Goal: Task Accomplishment & Management: Use online tool/utility

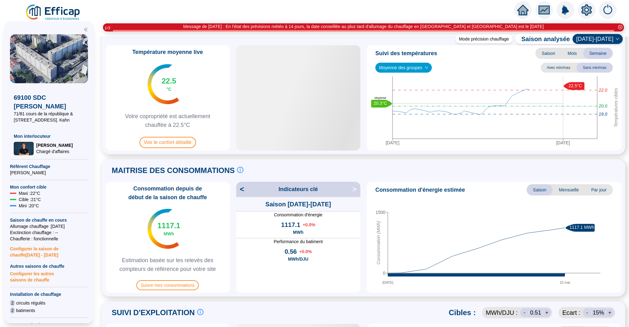
scroll to position [27, 0]
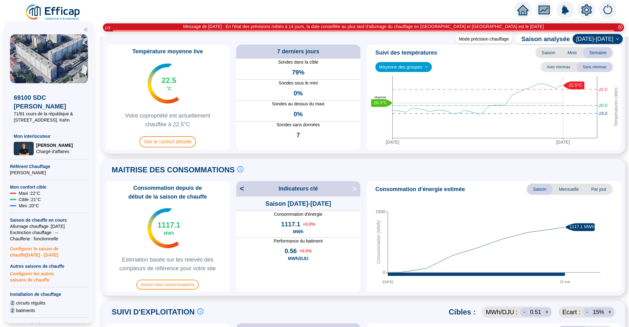
click at [431, 68] on div "Moyenne des groupes" at bounding box center [403, 67] width 56 height 10
click at [402, 96] on div "Bâtiment B (16 sondes)" at bounding box center [403, 99] width 47 height 7
click at [411, 62] on span "Bâtiment B (16 sondes)" at bounding box center [404, 66] width 51 height 9
click at [402, 87] on div "Bâtiment A (17 sondes)" at bounding box center [405, 89] width 50 height 7
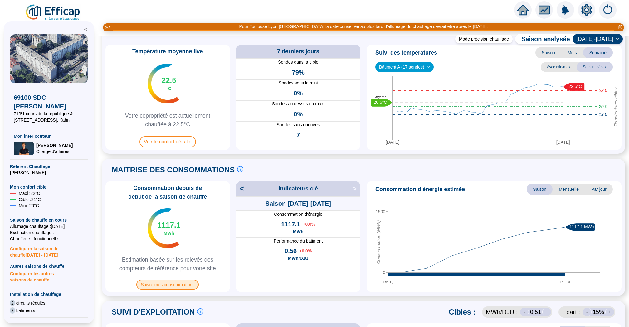
click at [168, 286] on span "Suivre mes consommations" at bounding box center [167, 285] width 62 height 10
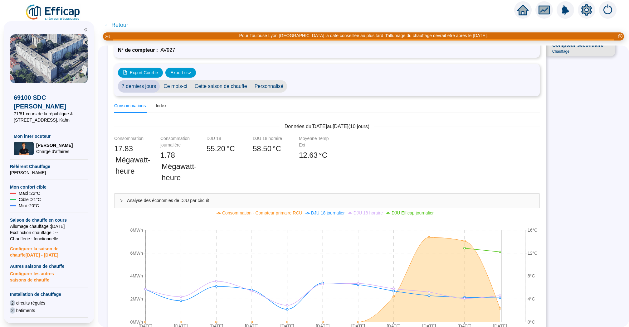
scroll to position [29, 0]
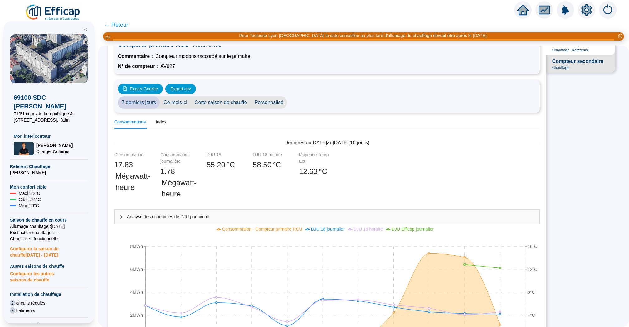
click at [582, 68] on div "Compteur secondaire Chauffage" at bounding box center [577, 64] width 51 height 12
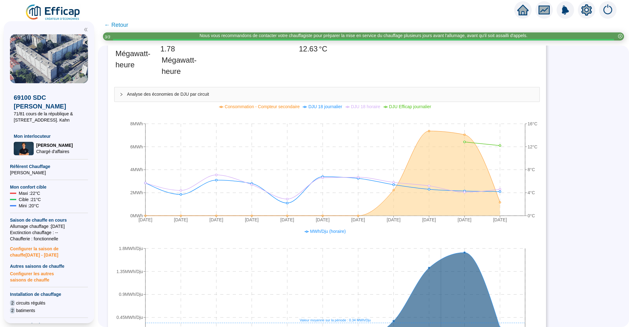
scroll to position [0, 0]
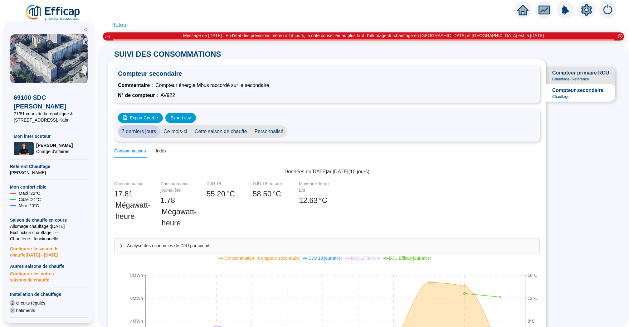
click at [115, 25] on span "← Retour" at bounding box center [116, 25] width 24 height 9
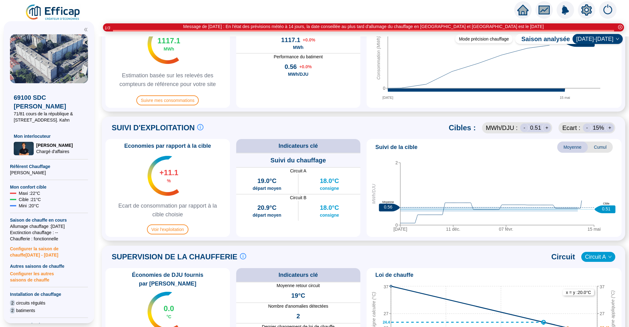
scroll to position [384, 0]
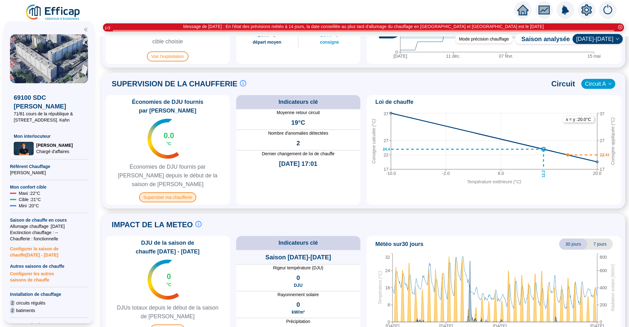
click at [172, 192] on span "Superviser ma chaufferie" at bounding box center [167, 197] width 57 height 10
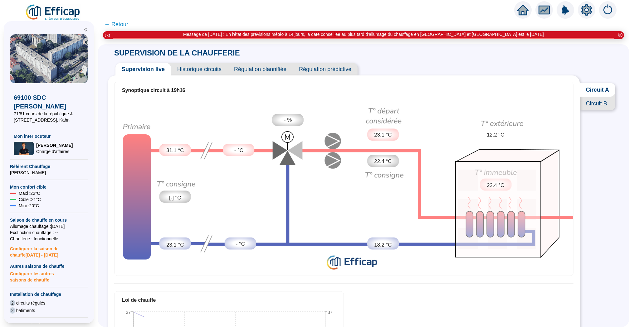
click at [598, 103] on span "Circuit B" at bounding box center [598, 104] width 36 height 14
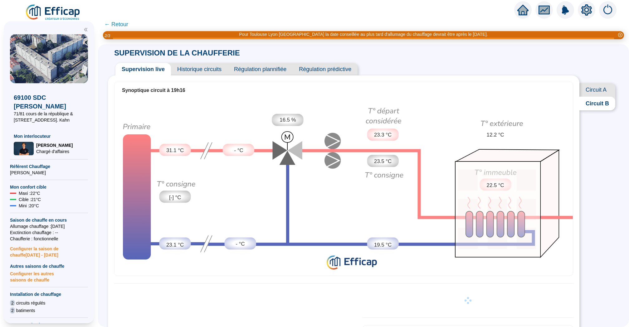
click at [202, 69] on span "Historique circuits" at bounding box center [199, 69] width 57 height 12
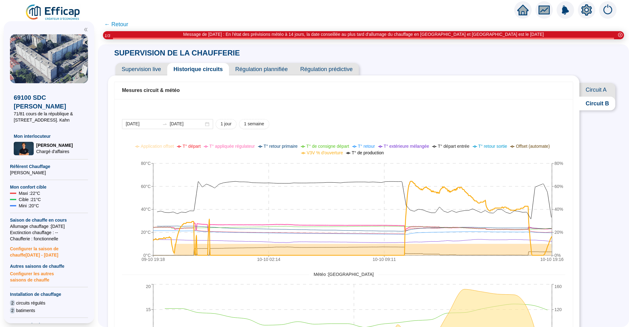
click at [234, 146] on span "T° appliquée régulateur" at bounding box center [232, 146] width 46 height 5
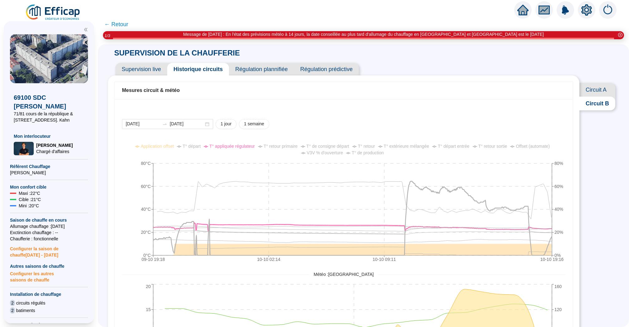
click at [324, 146] on span "T° de consigne départ" at bounding box center [327, 146] width 43 height 5
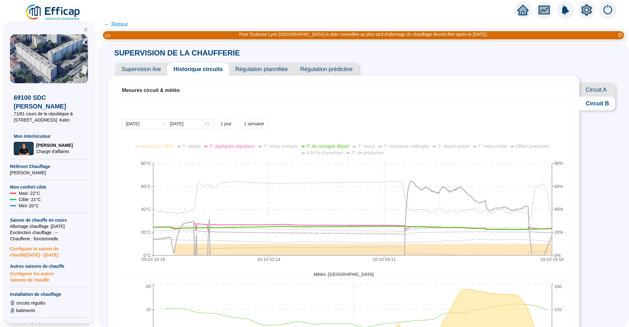
click at [239, 145] on span "T° appliquée régulateur" at bounding box center [232, 146] width 46 height 5
click at [342, 146] on span "T° de consigne départ" at bounding box center [327, 146] width 43 height 5
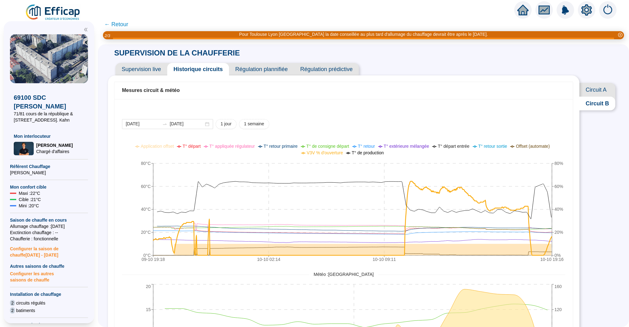
click at [155, 61] on div "Supervision live Historique circuits Régulation plannifiée Régulation prédictive" at bounding box center [343, 66] width 471 height 17
click at [155, 65] on span "Supervision live" at bounding box center [141, 69] width 52 height 12
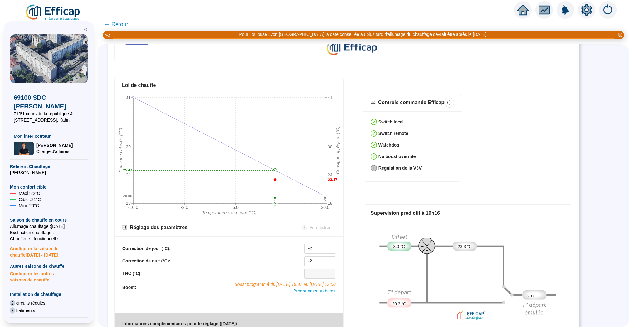
scroll to position [246, 0]
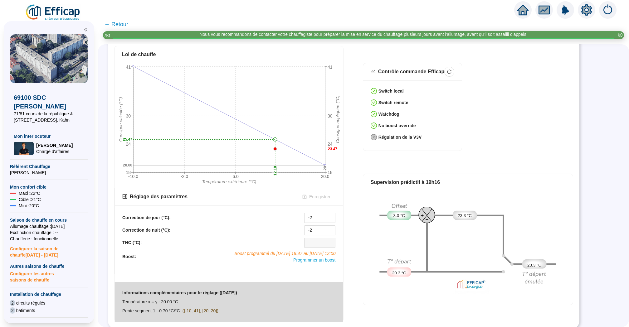
click at [313, 261] on span "Programmer un boost" at bounding box center [314, 260] width 42 height 5
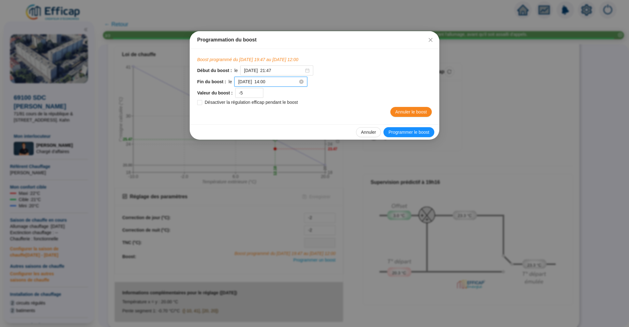
click at [257, 83] on input "2025-10-11 à 14:00" at bounding box center [268, 82] width 60 height 7
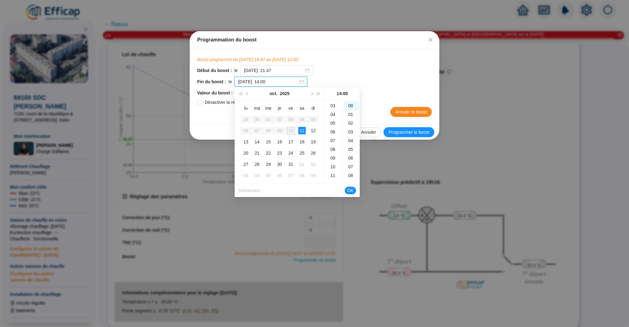
scroll to position [21, 0]
click at [333, 103] on div "02" at bounding box center [333, 102] width 15 height 9
type input "2025-10-11 à 02:00"
click at [352, 191] on span "OK" at bounding box center [350, 191] width 6 height 12
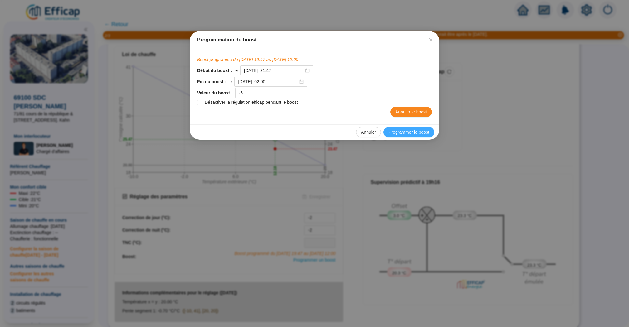
click at [406, 131] on span "Programmer le boost" at bounding box center [408, 132] width 41 height 7
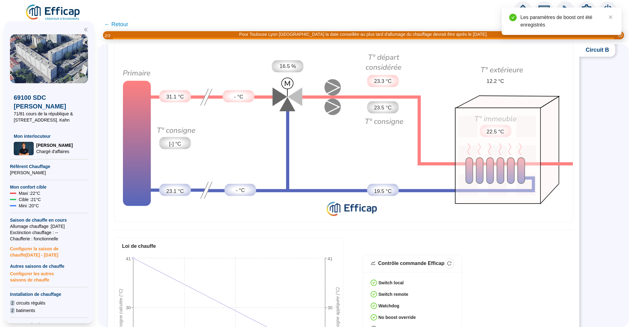
scroll to position [0, 0]
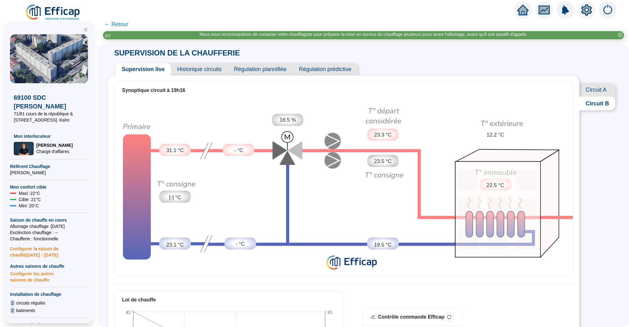
click at [587, 90] on span "Circuit A" at bounding box center [597, 90] width 36 height 14
click at [116, 24] on span "← Retour" at bounding box center [116, 24] width 24 height 9
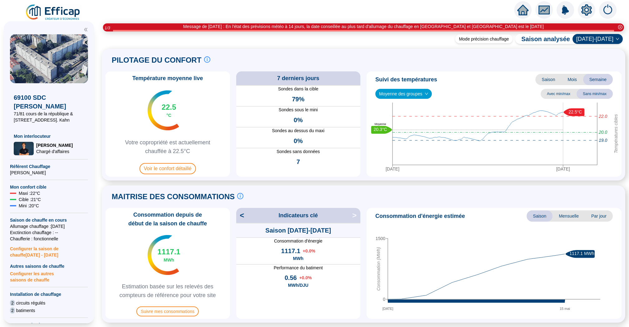
scroll to position [13, 0]
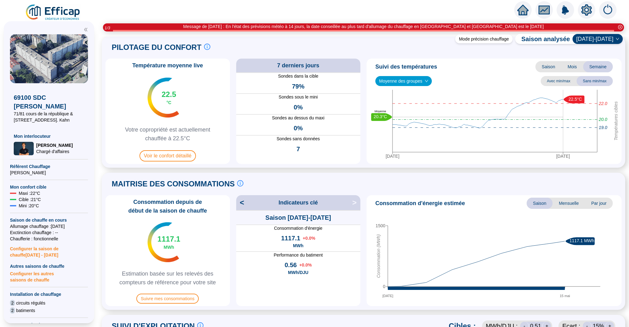
click at [521, 9] on icon "home" at bounding box center [522, 10] width 11 height 9
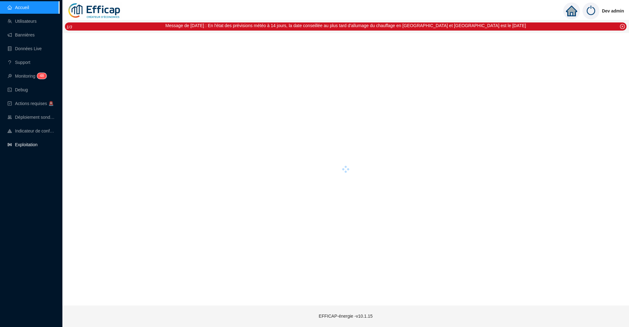
click at [36, 147] on link "Exploitation" at bounding box center [22, 144] width 30 height 5
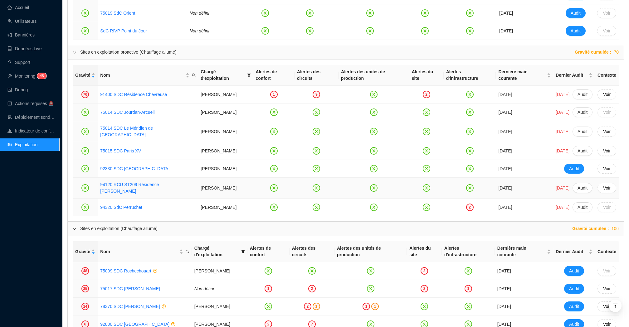
scroll to position [486, 0]
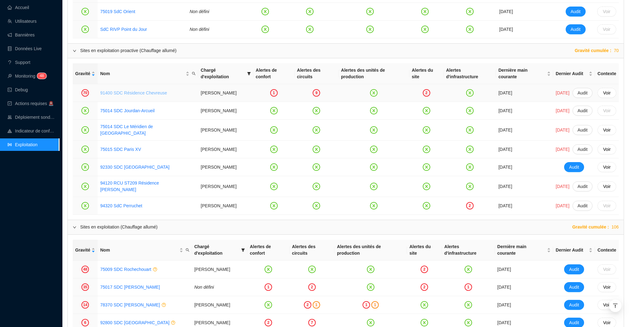
click at [155, 95] on link "91400 SDC Résidence Chevreuse" at bounding box center [133, 92] width 67 height 5
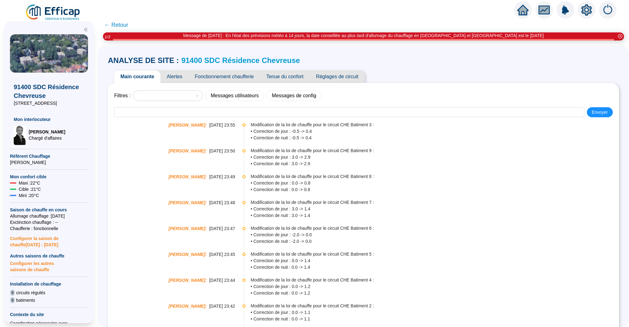
click at [272, 73] on span "Tenue du confort" at bounding box center [285, 77] width 50 height 12
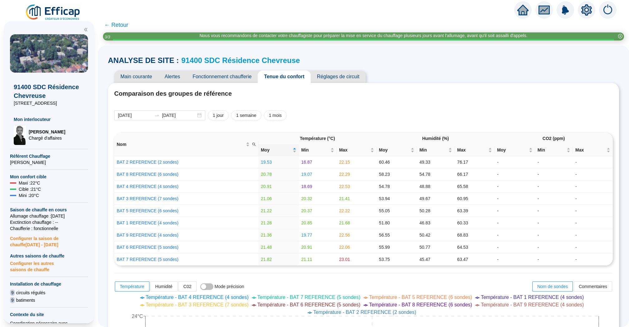
click at [178, 76] on span "Alertes" at bounding box center [172, 77] width 28 height 12
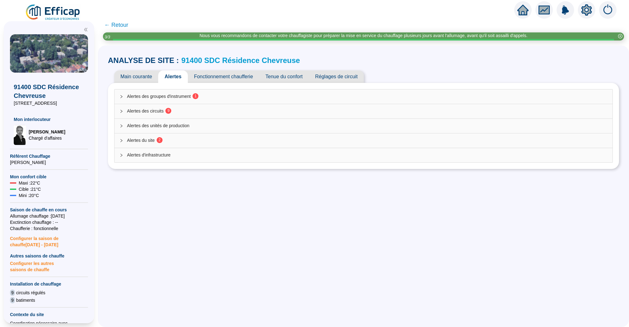
click at [284, 99] on span "Alertes des groupes d'instrument 1" at bounding box center [367, 96] width 480 height 7
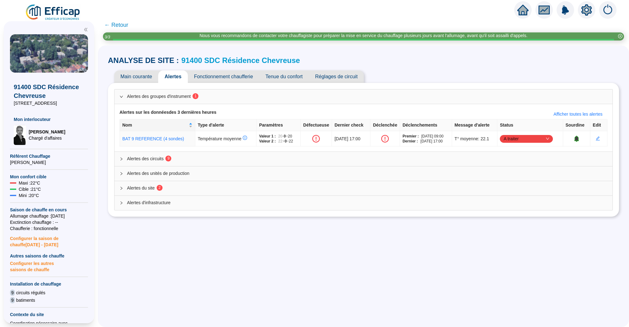
click at [230, 163] on div "Alertes des circuits 9" at bounding box center [363, 159] width 498 height 14
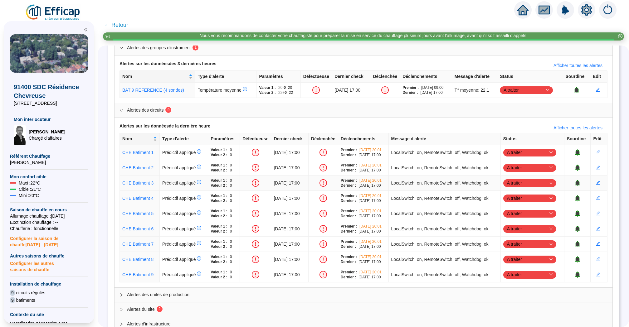
scroll to position [51, 0]
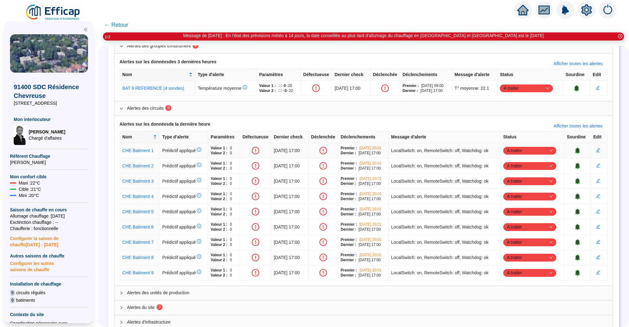
click at [580, 149] on icon "bell" at bounding box center [577, 151] width 5 height 6
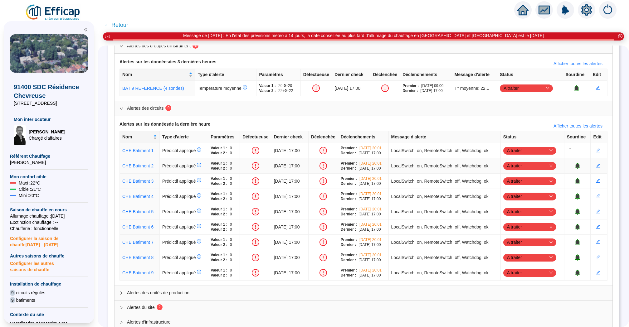
click at [578, 163] on icon "bell" at bounding box center [577, 166] width 5 height 6
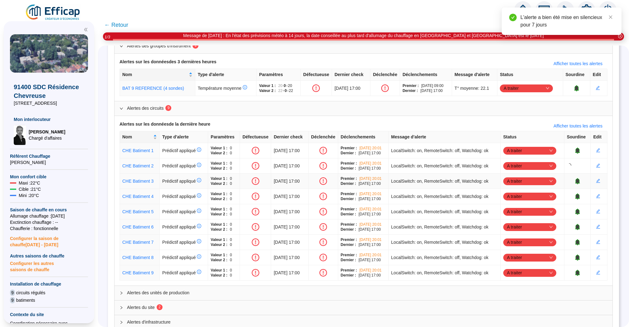
click at [578, 181] on icon "bell" at bounding box center [577, 181] width 4 height 4
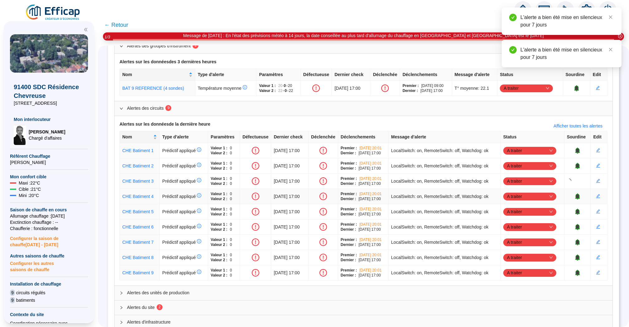
click at [579, 194] on icon "bell" at bounding box center [577, 196] width 4 height 4
click at [578, 215] on td at bounding box center [577, 211] width 27 height 15
click at [579, 212] on icon "bell" at bounding box center [577, 212] width 5 height 6
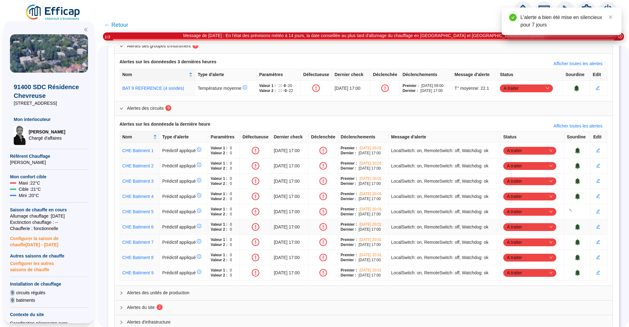
click at [578, 224] on icon "bell" at bounding box center [577, 227] width 6 height 6
click at [579, 241] on icon "bell" at bounding box center [577, 242] width 4 height 4
click at [579, 255] on icon "bell" at bounding box center [577, 257] width 4 height 4
click at [579, 270] on icon "bell" at bounding box center [577, 273] width 6 height 6
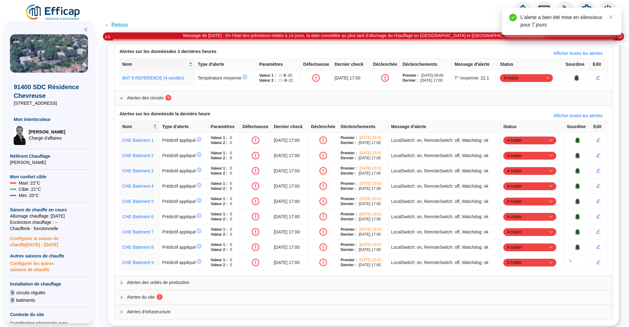
click at [491, 283] on span "Alertes des unités de production" at bounding box center [367, 283] width 480 height 7
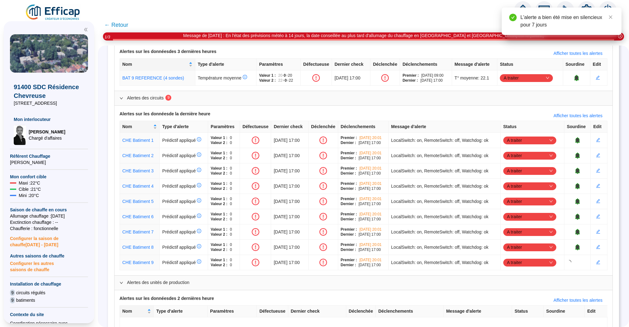
click at [491, 283] on span "Alertes des unités de production" at bounding box center [367, 283] width 480 height 7
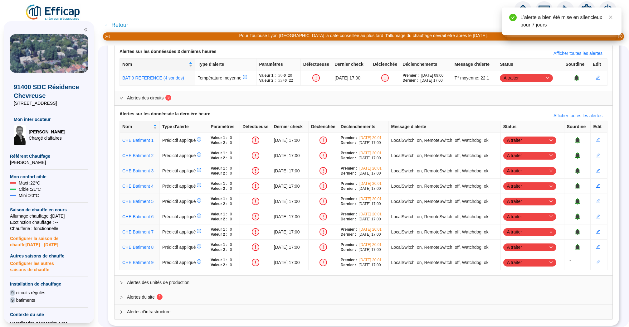
click at [487, 291] on div "Alertes du site 2" at bounding box center [363, 297] width 498 height 14
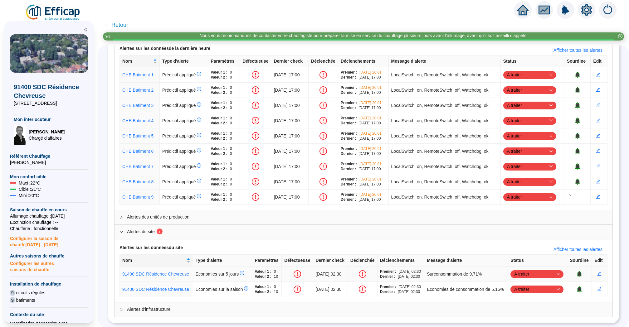
click at [580, 272] on icon "bell" at bounding box center [579, 274] width 4 height 4
click at [580, 287] on icon "bell" at bounding box center [579, 289] width 4 height 4
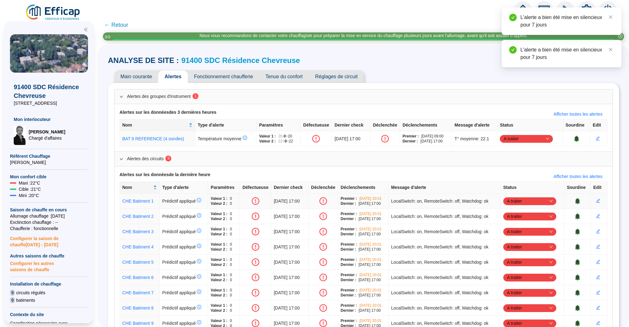
scroll to position [11, 0]
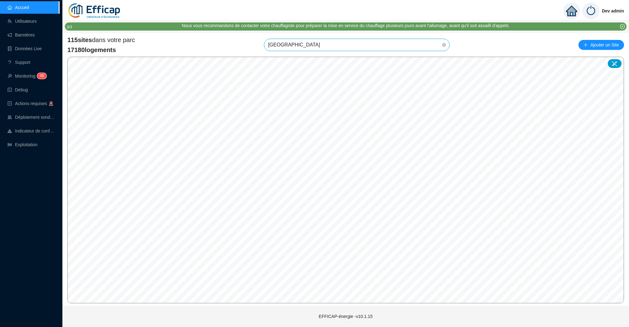
click at [333, 45] on span "[GEOGRAPHIC_DATA]" at bounding box center [357, 45] width 178 height 12
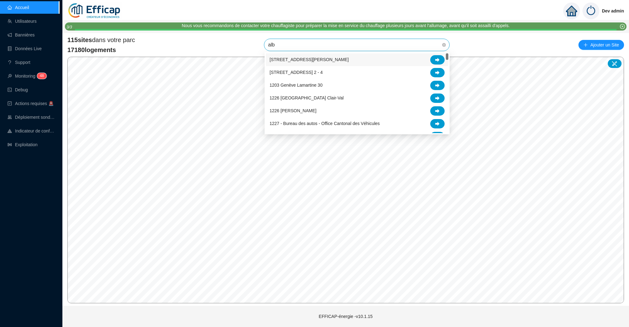
type input "albe"
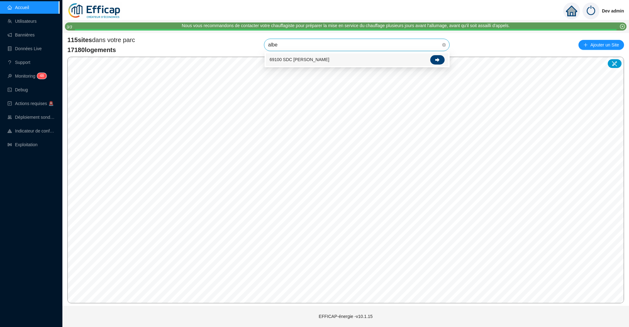
click at [440, 56] on div at bounding box center [437, 59] width 14 height 9
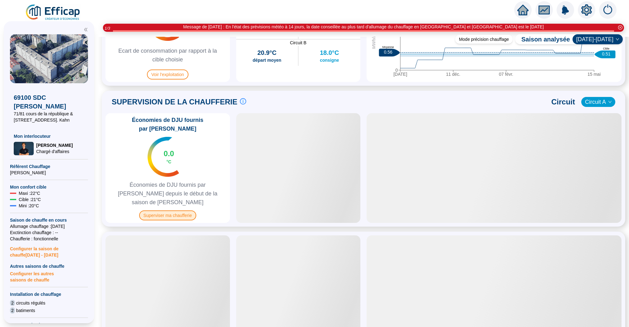
scroll to position [372, 0]
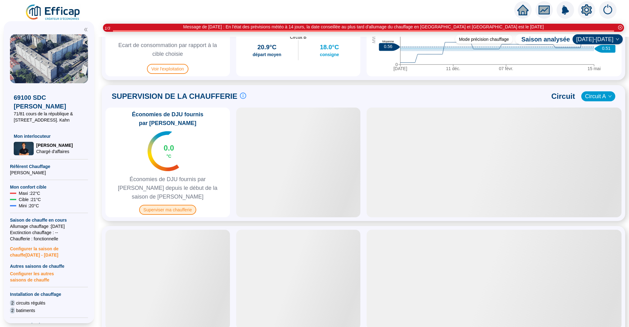
click at [174, 205] on span "Superviser ma chaufferie" at bounding box center [167, 210] width 57 height 10
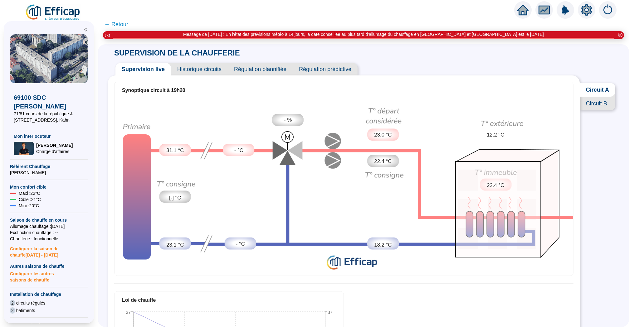
click at [601, 104] on span "Circuit B" at bounding box center [598, 104] width 36 height 14
click at [207, 69] on span "Historique circuits" at bounding box center [199, 69] width 57 height 12
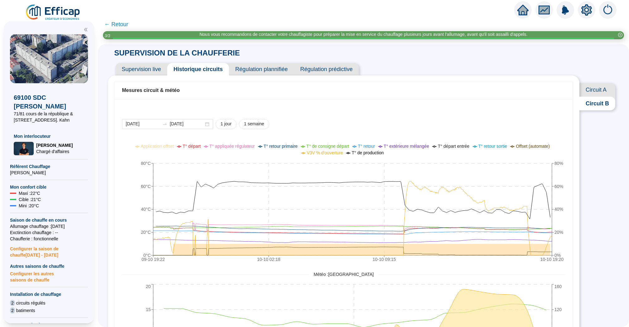
click at [141, 74] on span "Supervision live" at bounding box center [141, 69] width 52 height 12
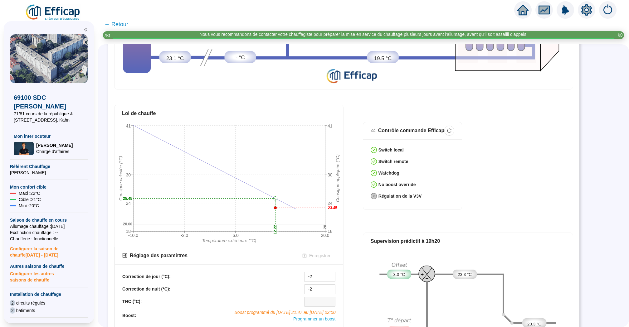
scroll to position [246, 0]
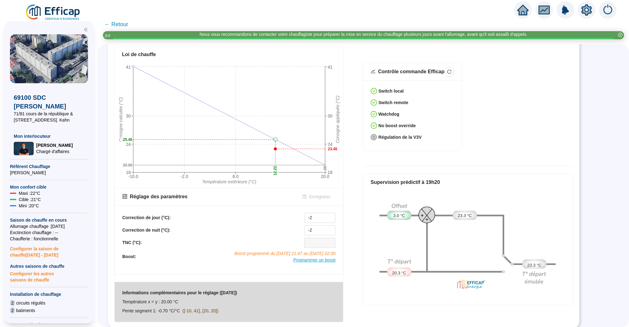
click at [315, 260] on span "Programmer un boost" at bounding box center [314, 260] width 42 height 5
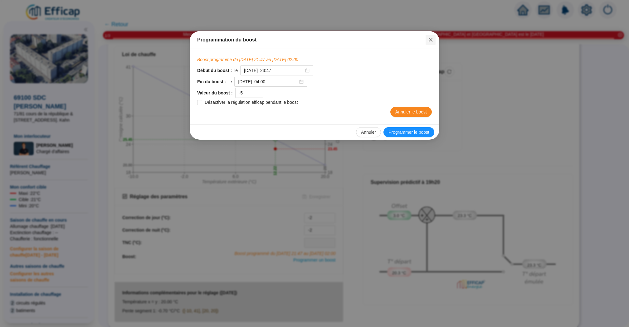
click at [429, 39] on icon "close" at bounding box center [430, 39] width 5 height 5
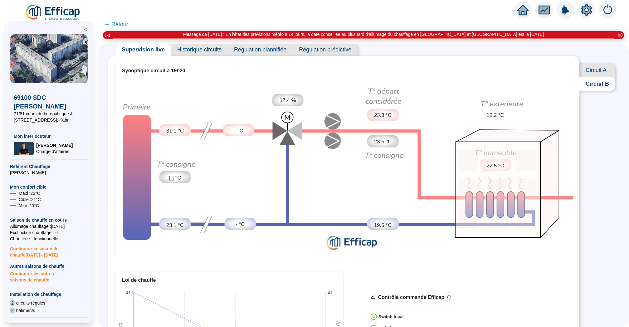
scroll to position [0, 0]
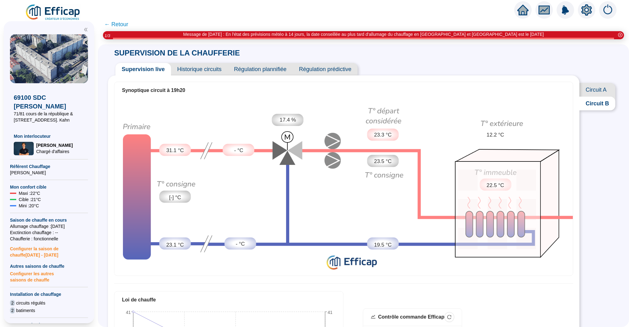
click at [202, 71] on span "Historique circuits" at bounding box center [199, 69] width 57 height 12
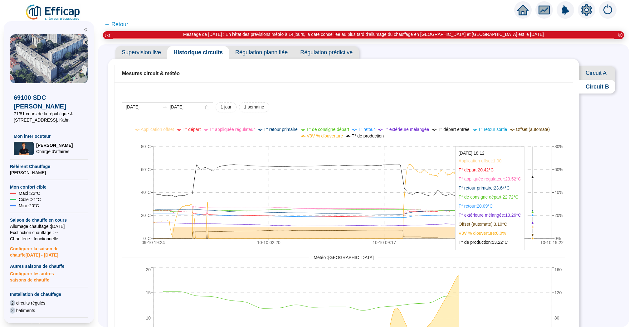
scroll to position [23, 0]
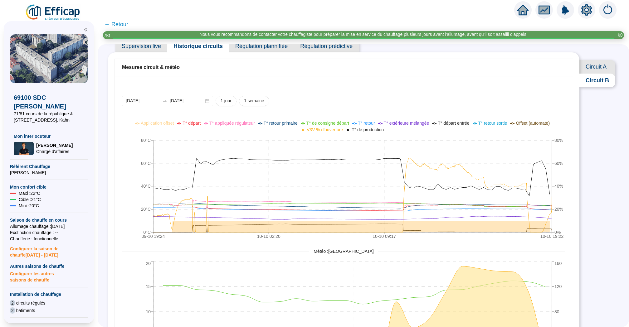
click at [518, 11] on icon "home" at bounding box center [522, 10] width 11 height 11
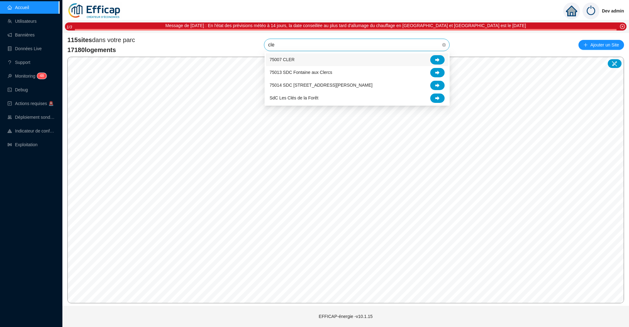
type input "cles"
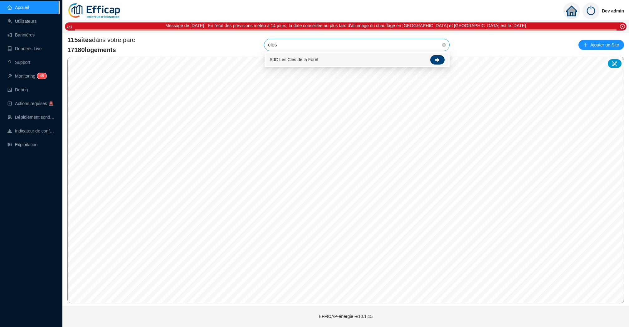
click at [438, 61] on icon at bounding box center [437, 60] width 4 height 4
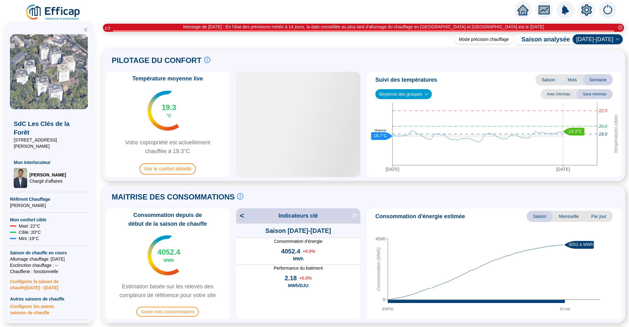
click at [424, 97] on span "Moyenne des groupes" at bounding box center [403, 94] width 49 height 9
click at [414, 116] on div "ST2 (19 sondes)" at bounding box center [403, 117] width 47 height 7
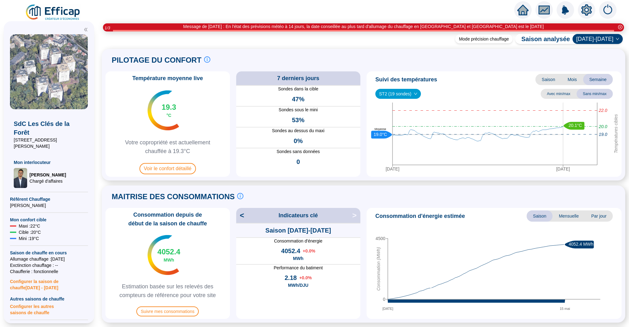
click at [414, 97] on span "ST2 (19 sondes)" at bounding box center [398, 93] width 38 height 9
click at [409, 126] on div "ST3 (13 sondes)" at bounding box center [398, 127] width 36 height 7
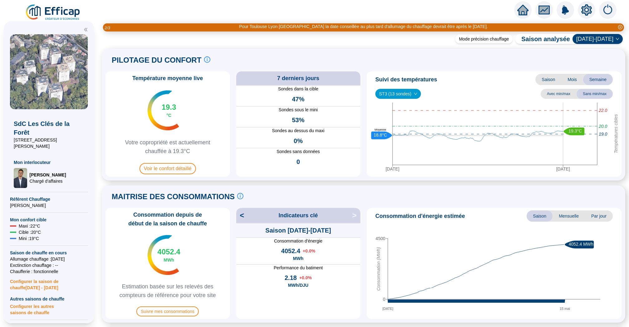
click at [414, 98] on span "ST3 (13 sondes)" at bounding box center [398, 93] width 38 height 9
click at [412, 136] on div "ST4 (15 sondes)" at bounding box center [398, 137] width 36 height 7
click at [412, 97] on span "ST4 (15 sondes)" at bounding box center [398, 93] width 38 height 9
click at [409, 145] on div "ST1 (16 sondes)" at bounding box center [398, 146] width 36 height 7
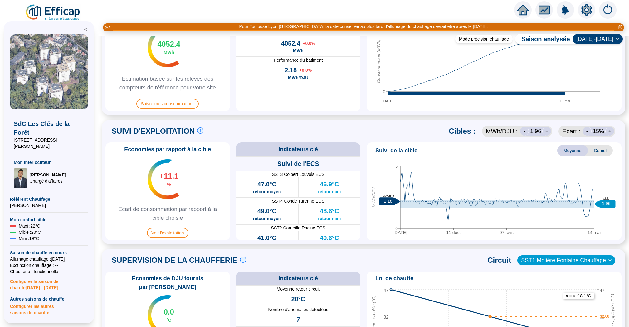
scroll to position [387, 0]
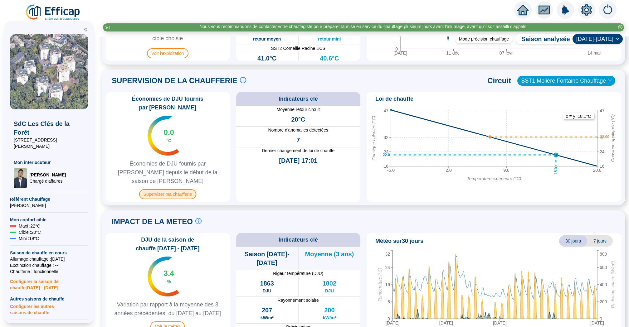
click at [188, 189] on span "Superviser ma chaufferie" at bounding box center [167, 194] width 57 height 10
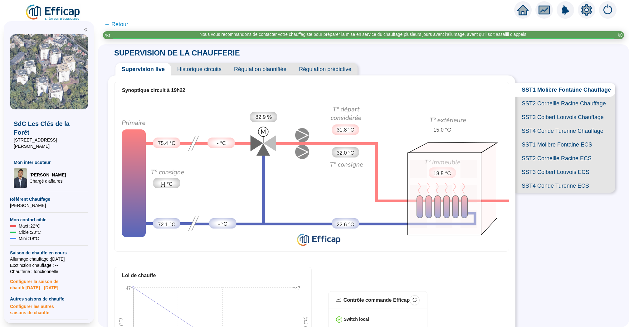
click at [558, 106] on span "SST2 Corneille Racine Chauffage" at bounding box center [565, 104] width 100 height 14
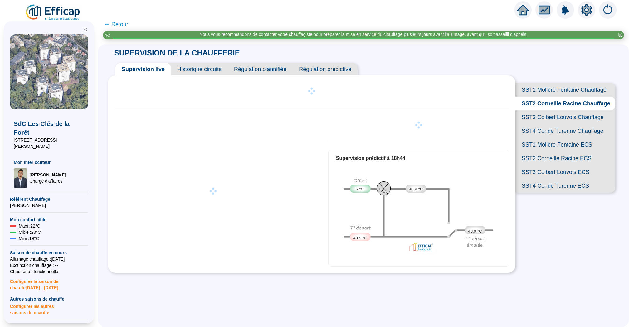
click at [537, 92] on span "SST1 Molière Fontaine Chauffage" at bounding box center [565, 90] width 100 height 14
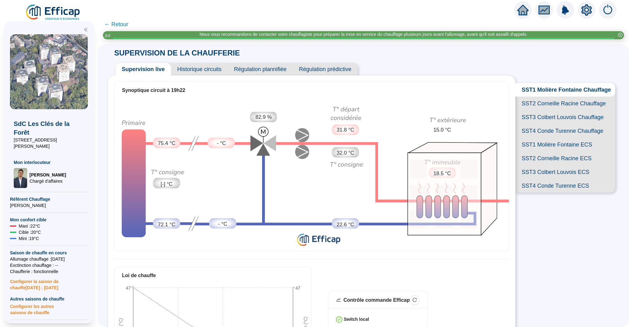
click at [199, 74] on span "Historique circuits" at bounding box center [199, 69] width 57 height 12
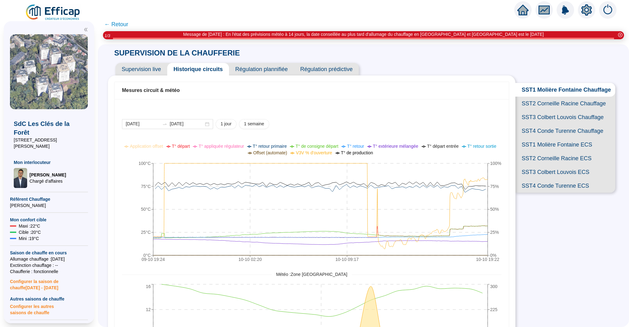
click at [534, 104] on span "SST2 Corneille Racine Chauffage" at bounding box center [565, 104] width 100 height 14
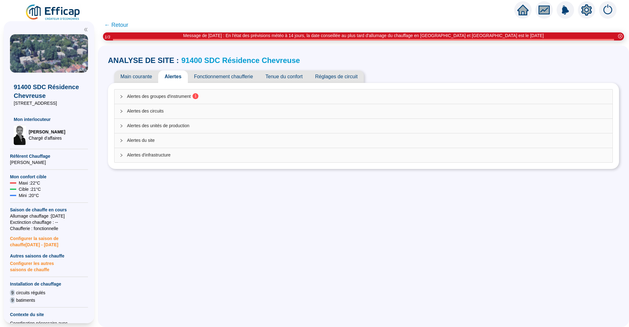
click at [328, 97] on span "Alertes des groupes d'instrument 1" at bounding box center [367, 96] width 480 height 7
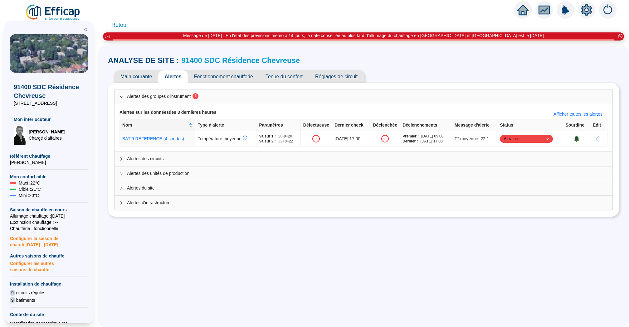
click at [333, 156] on span "Alertes des circuits" at bounding box center [367, 159] width 480 height 7
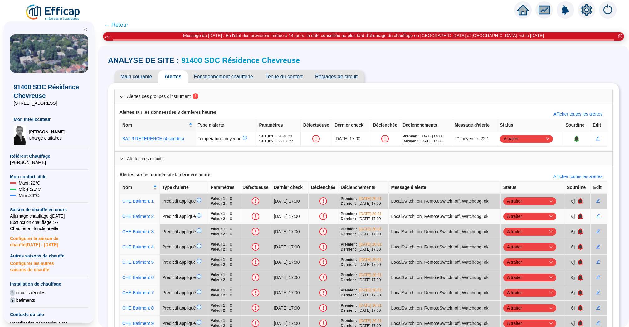
scroll to position [61, 0]
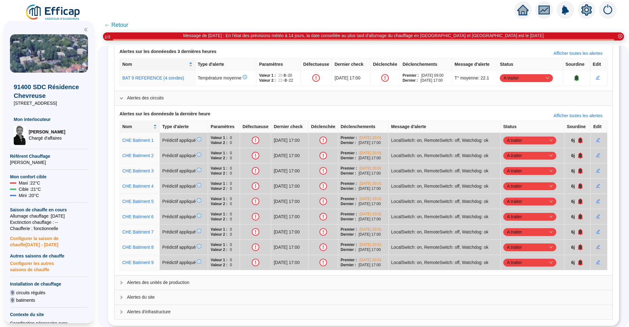
click at [117, 26] on span "← Retour" at bounding box center [116, 25] width 24 height 9
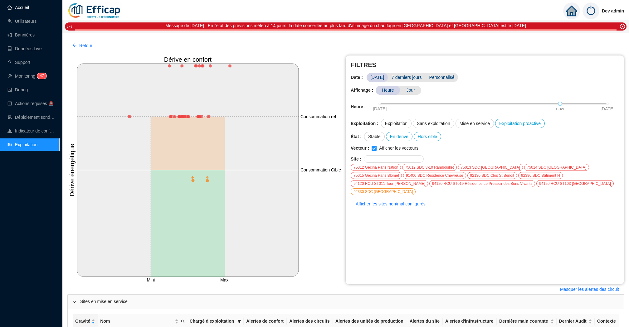
click at [29, 9] on link "Accueil" at bounding box center [18, 7] width 22 height 5
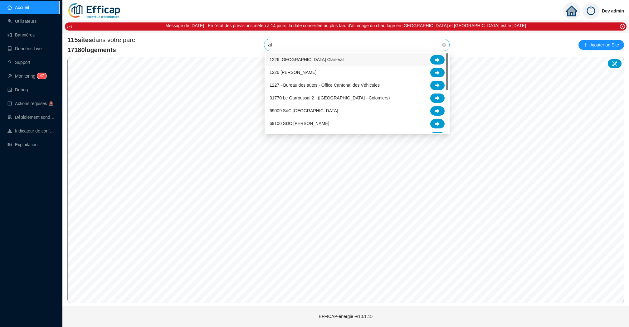
type input "alb"
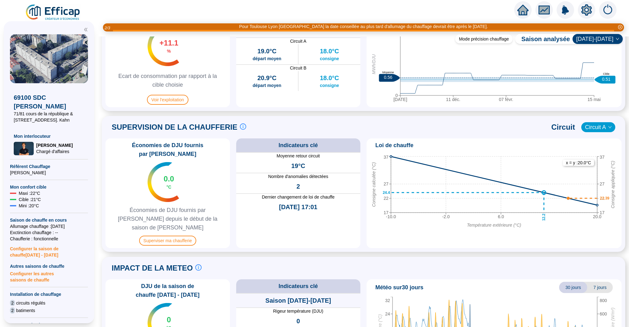
scroll to position [357, 0]
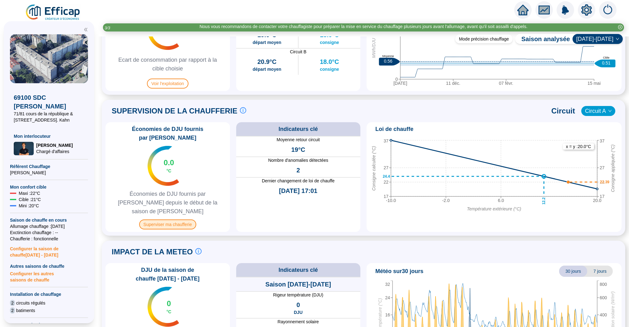
click at [166, 220] on span "Superviser ma chaufferie" at bounding box center [167, 225] width 57 height 10
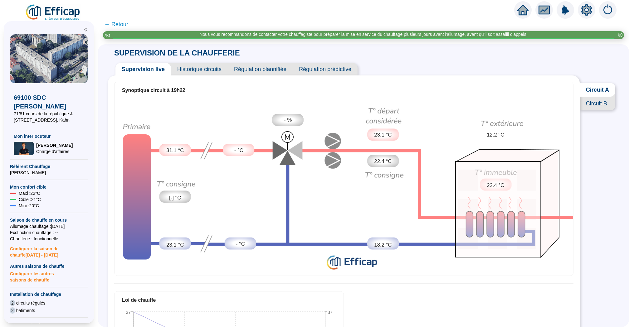
click at [602, 110] on div "Circuit A Circuit B" at bounding box center [599, 88] width 39 height 60
click at [602, 107] on span "Circuit B" at bounding box center [598, 104] width 36 height 14
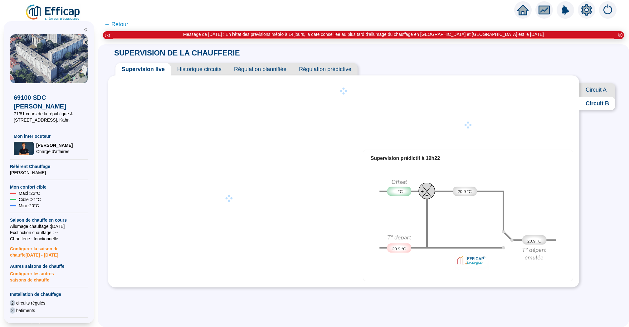
click at [198, 69] on span "Historique circuits" at bounding box center [199, 69] width 57 height 12
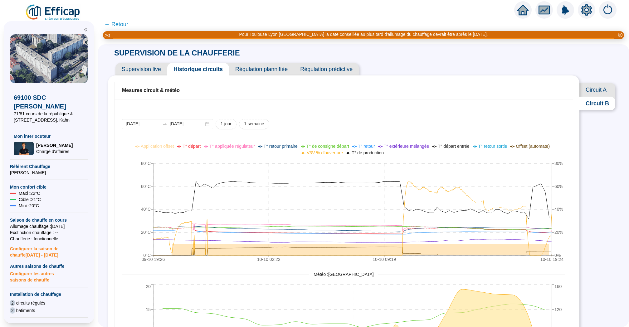
click at [143, 68] on span "Supervision live" at bounding box center [141, 69] width 52 height 12
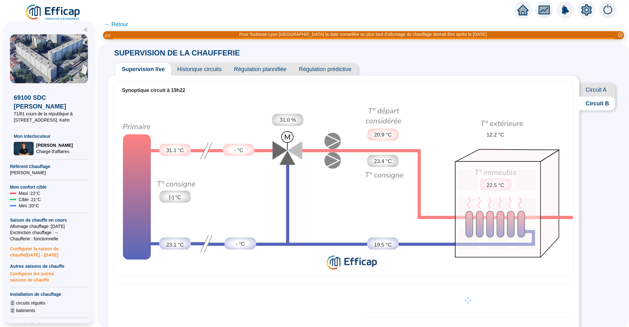
scroll to position [135, 0]
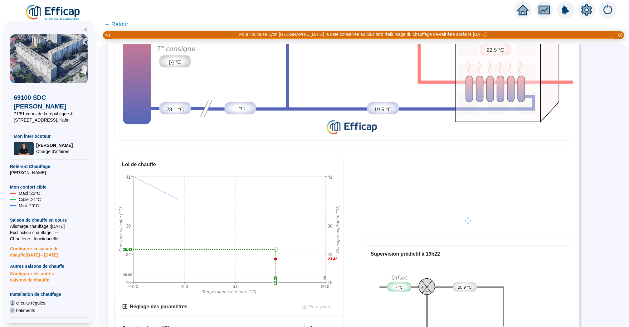
click at [393, 260] on div "Supervision prédictif à 19h22" at bounding box center [468, 254] width 210 height 17
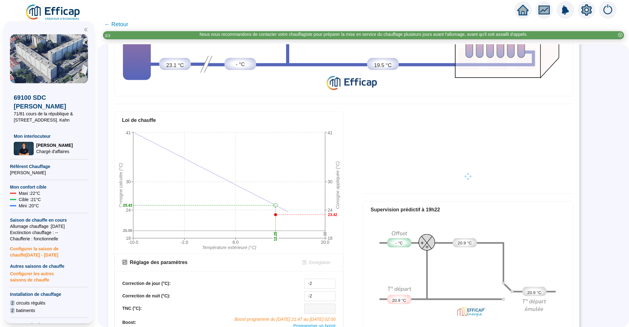
scroll to position [246, 0]
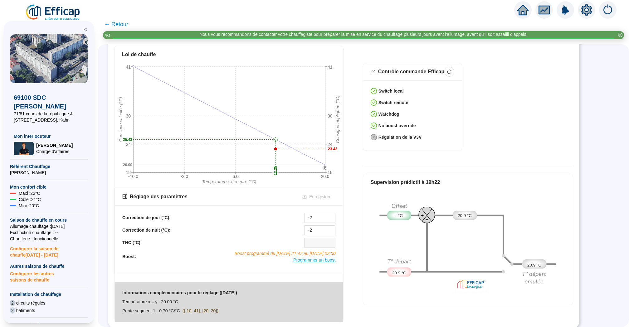
click at [327, 261] on div "Programmer un boost" at bounding box center [314, 260] width 42 height 7
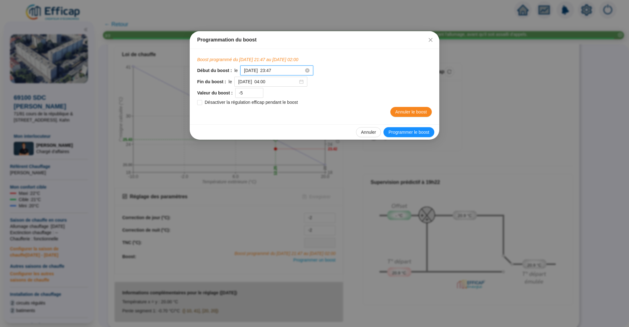
click at [292, 71] on input "2025-10-10 à 23:47" at bounding box center [274, 70] width 60 height 7
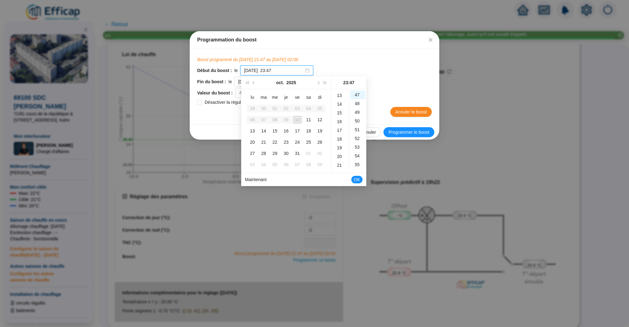
scroll to position [109, 0]
click at [339, 150] on div "19" at bounding box center [340, 152] width 15 height 9
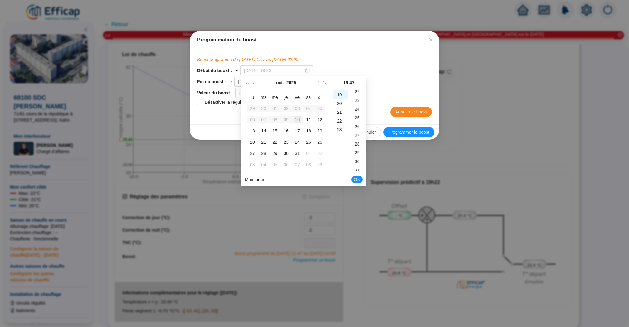
scroll to position [192, 0]
click at [358, 121] on div "25" at bounding box center [357, 120] width 15 height 9
type input "2025-10-10 à 19:25"
click at [360, 181] on span "OK" at bounding box center [357, 180] width 6 height 12
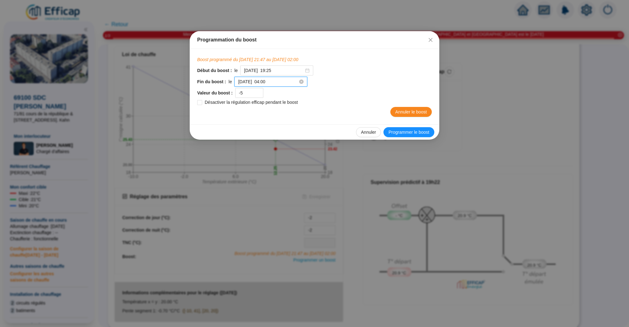
click at [285, 82] on input "[DATE] à 04:00" at bounding box center [268, 82] width 60 height 7
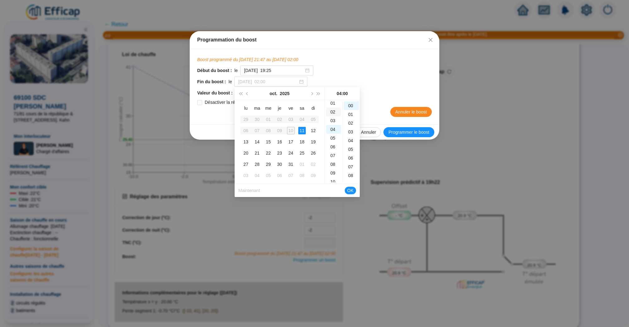
click at [333, 112] on div "02" at bounding box center [333, 112] width 15 height 9
type input "2025-10-11 à 02:00"
click at [350, 189] on span "OK" at bounding box center [350, 191] width 6 height 12
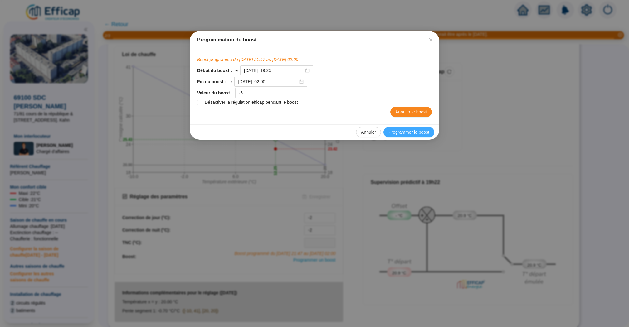
click at [420, 132] on span "Programmer le boost" at bounding box center [408, 132] width 41 height 7
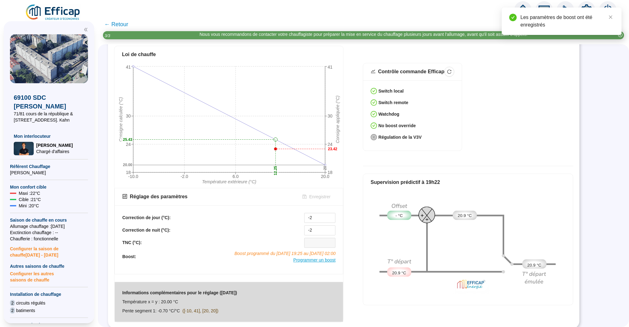
click at [321, 260] on span "Programmer un boost" at bounding box center [314, 260] width 42 height 5
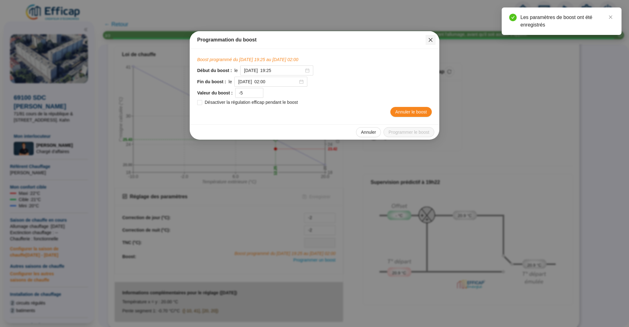
click at [430, 39] on icon "close" at bounding box center [431, 40] width 4 height 4
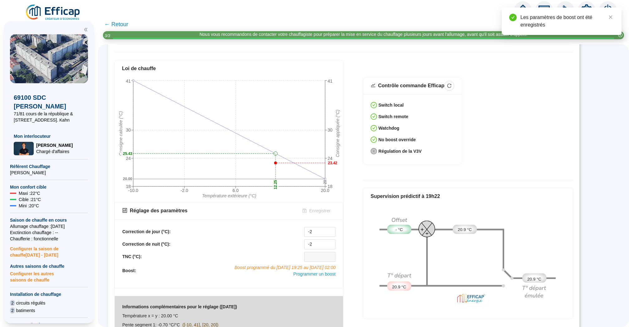
scroll to position [227, 0]
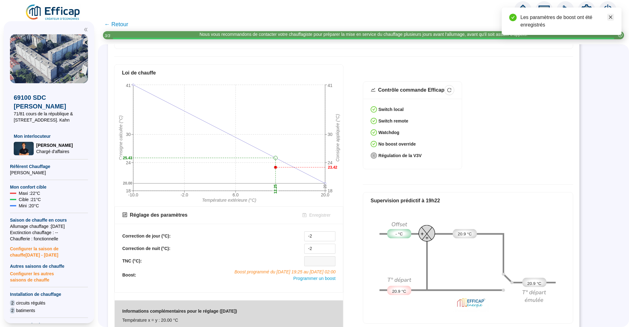
click at [610, 17] on icon "close" at bounding box center [610, 17] width 4 height 4
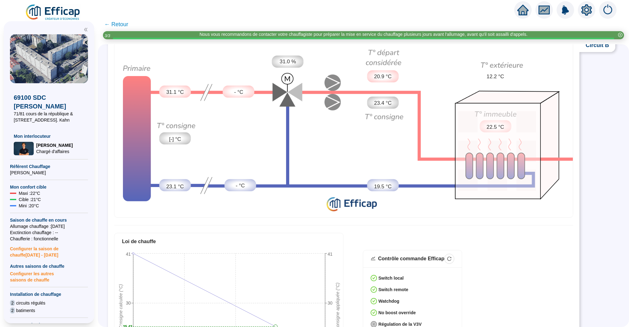
scroll to position [0, 0]
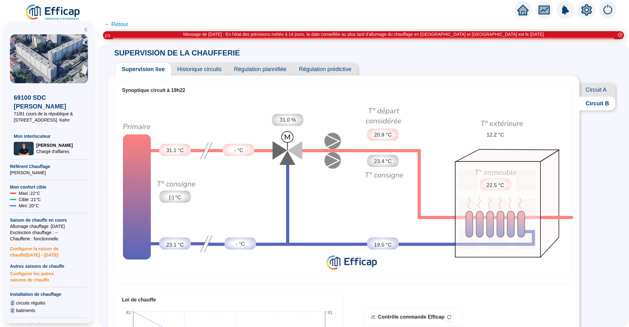
click at [211, 68] on span "Historique circuits" at bounding box center [199, 69] width 57 height 12
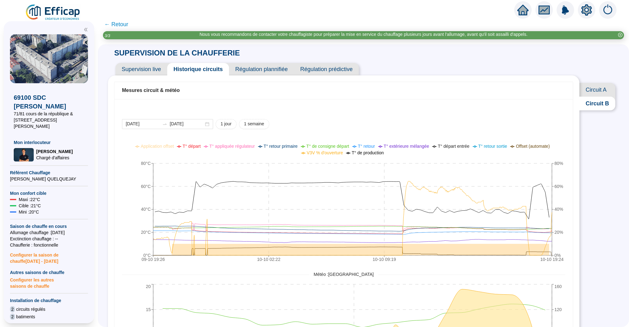
click at [142, 65] on span "Supervision live" at bounding box center [141, 69] width 52 height 12
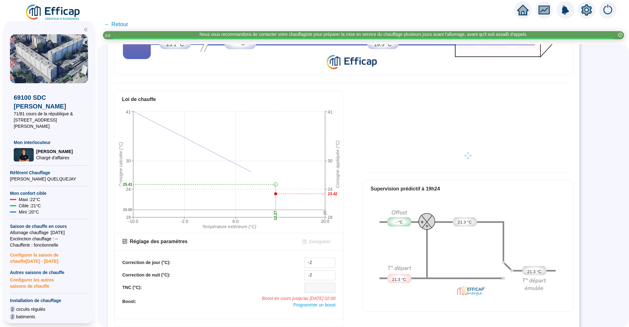
scroll to position [246, 0]
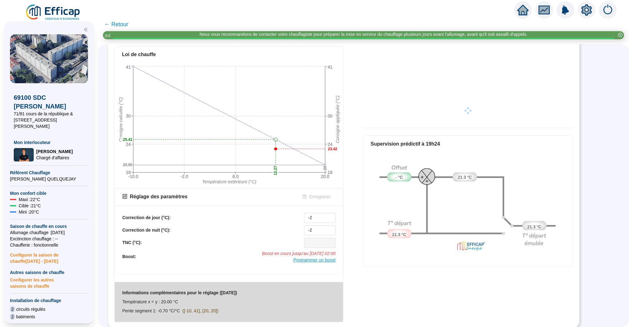
click at [310, 258] on span "Programmer un boost" at bounding box center [314, 260] width 42 height 5
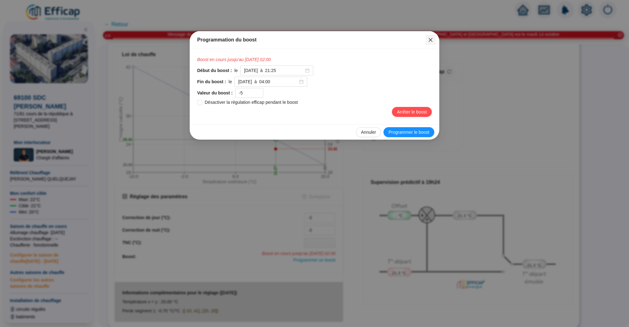
click at [431, 39] on icon "close" at bounding box center [431, 40] width 4 height 4
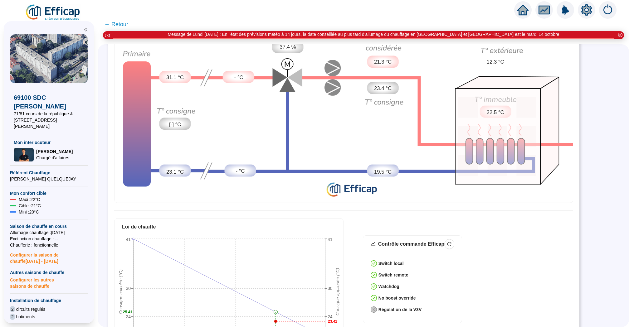
scroll to position [0, 0]
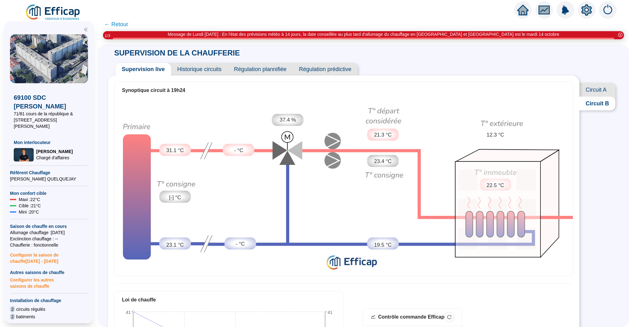
click at [216, 71] on span "Historique circuits" at bounding box center [199, 69] width 57 height 12
